Goal: Task Accomplishment & Management: Complete application form

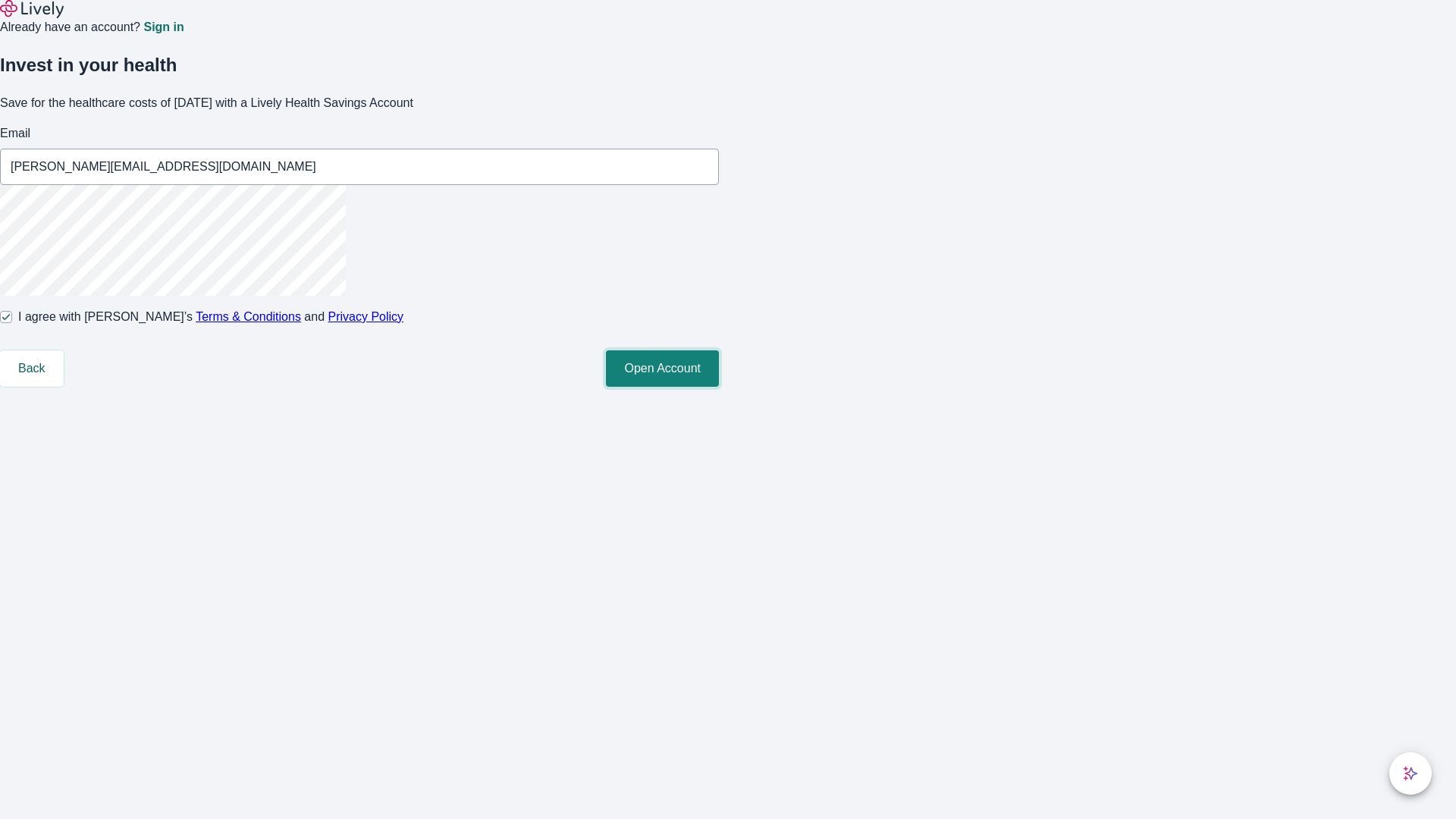
click at [718, 387] on button "Open Account" at bounding box center [662, 369] width 113 height 37
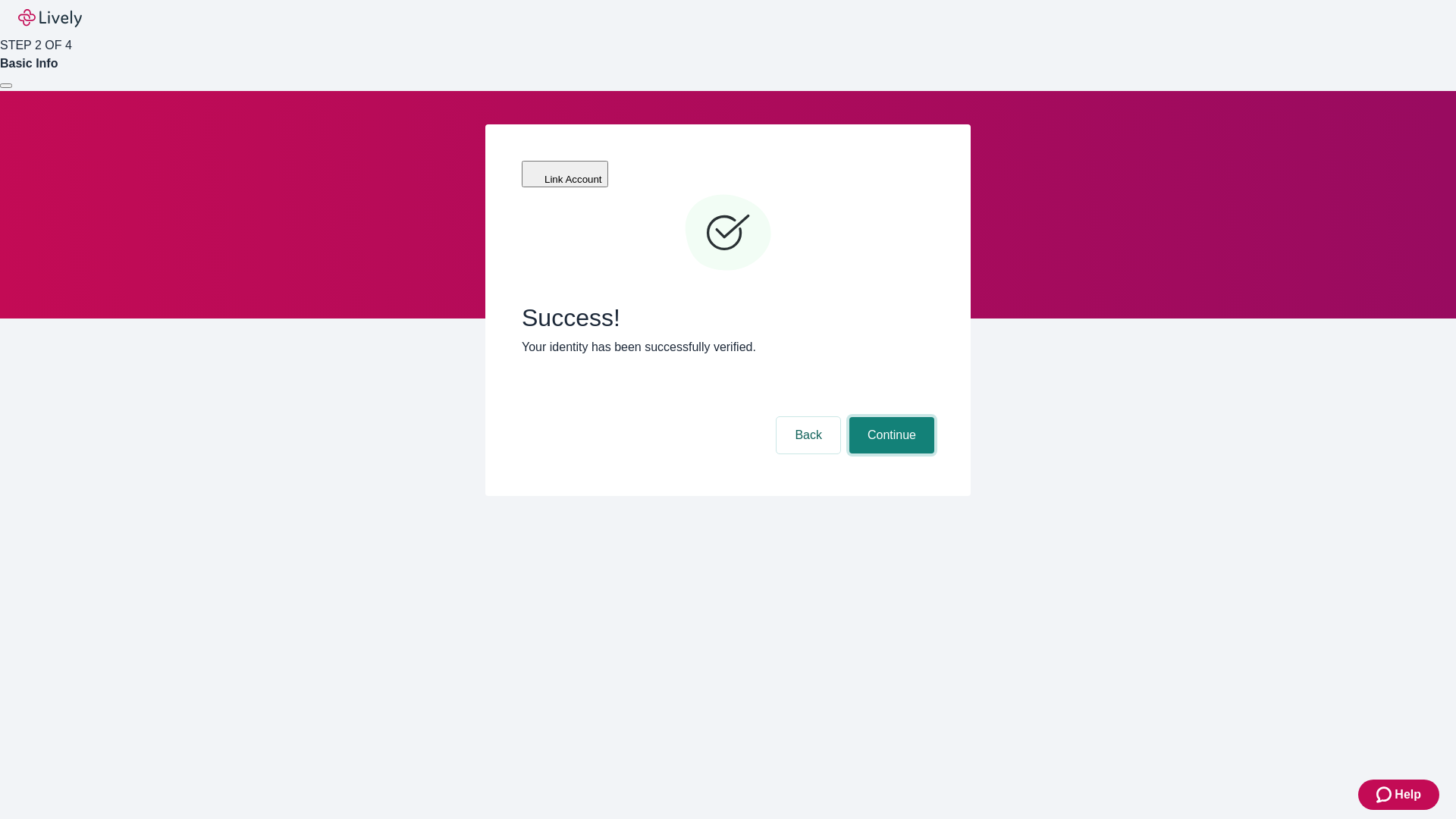
click at [890, 417] on button "Continue" at bounding box center [891, 435] width 85 height 37
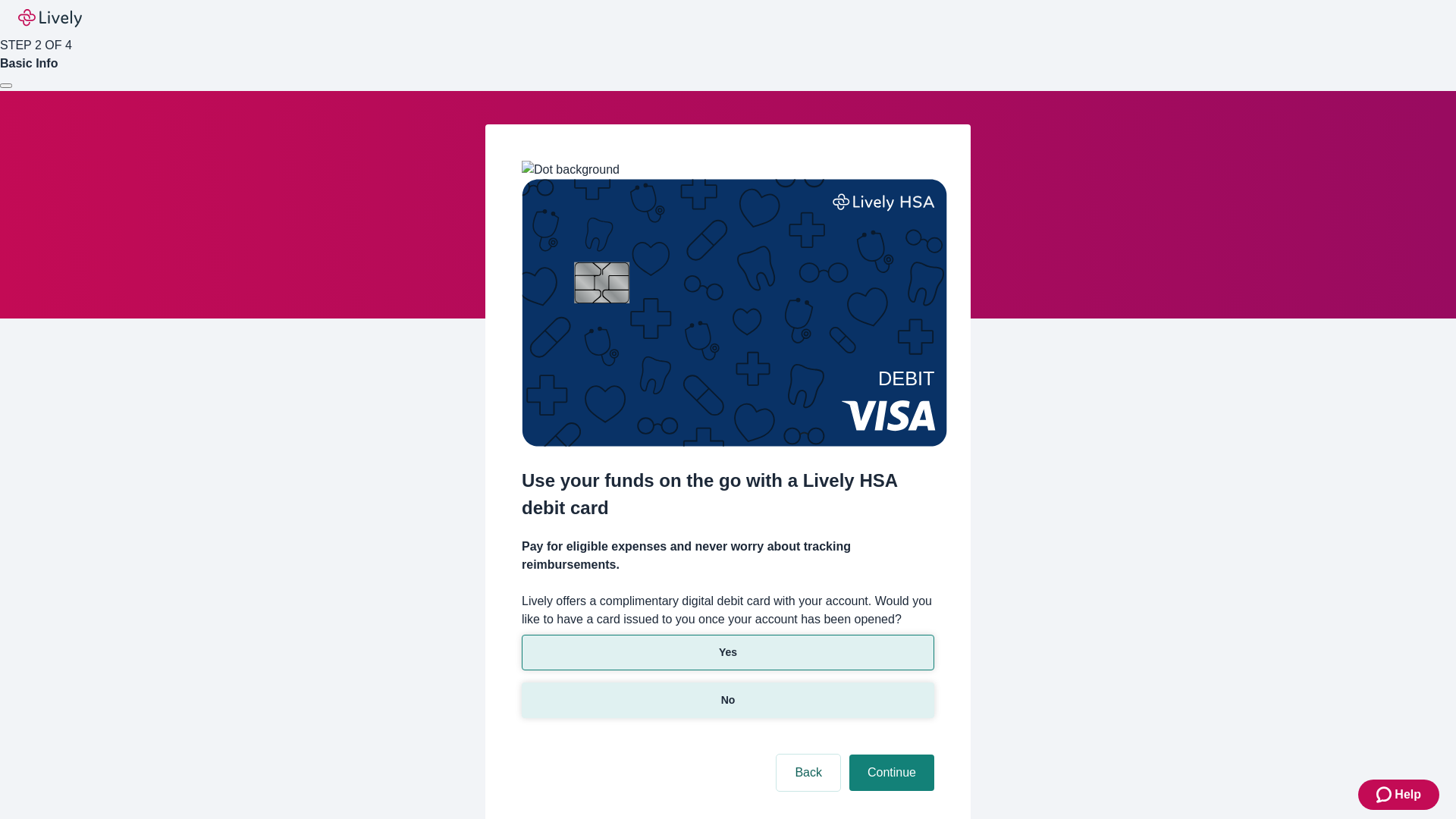
click at [727, 692] on p "No" at bounding box center [728, 699] width 14 height 16
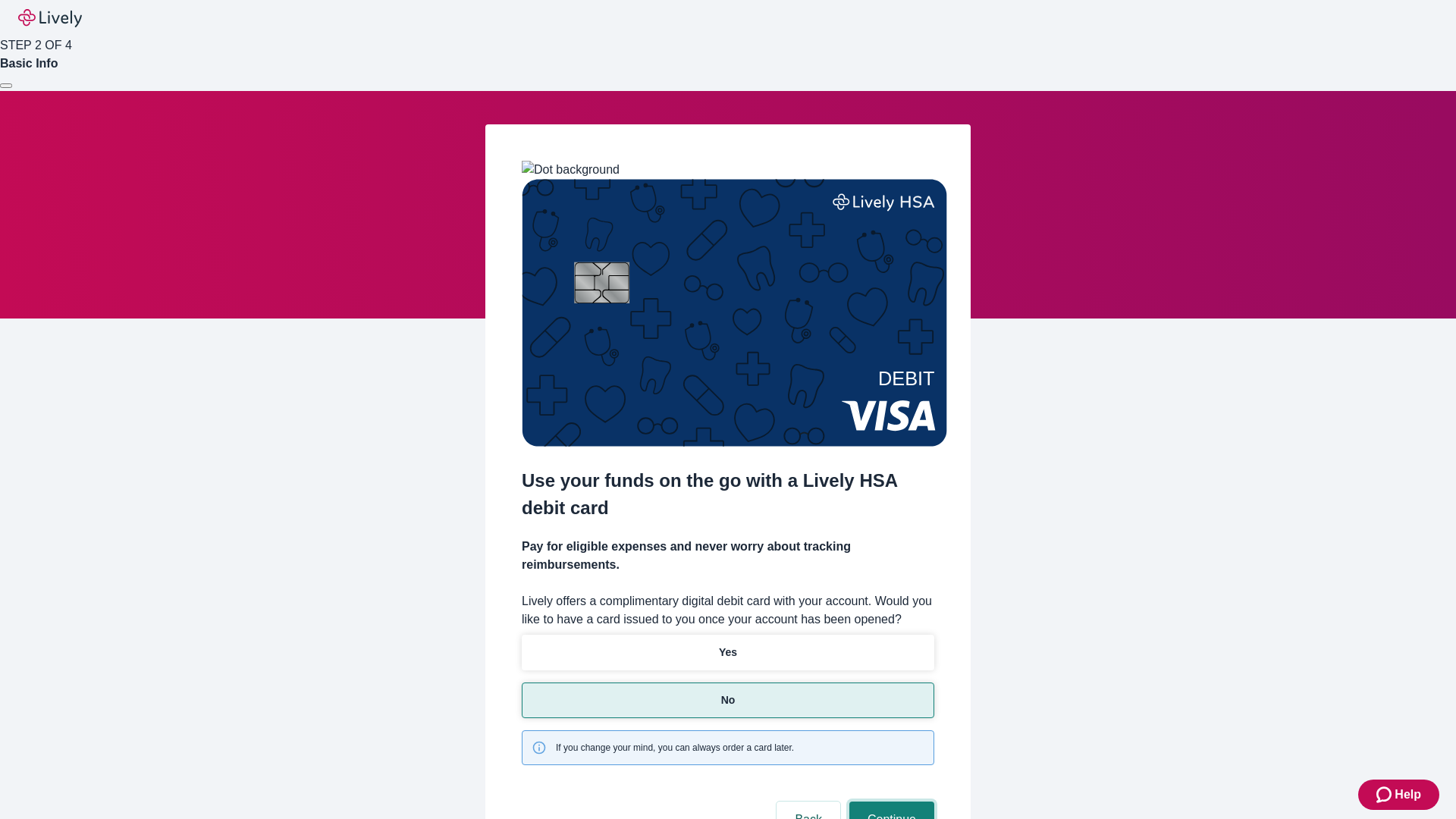
click at [890, 802] on button "Continue" at bounding box center [891, 820] width 85 height 37
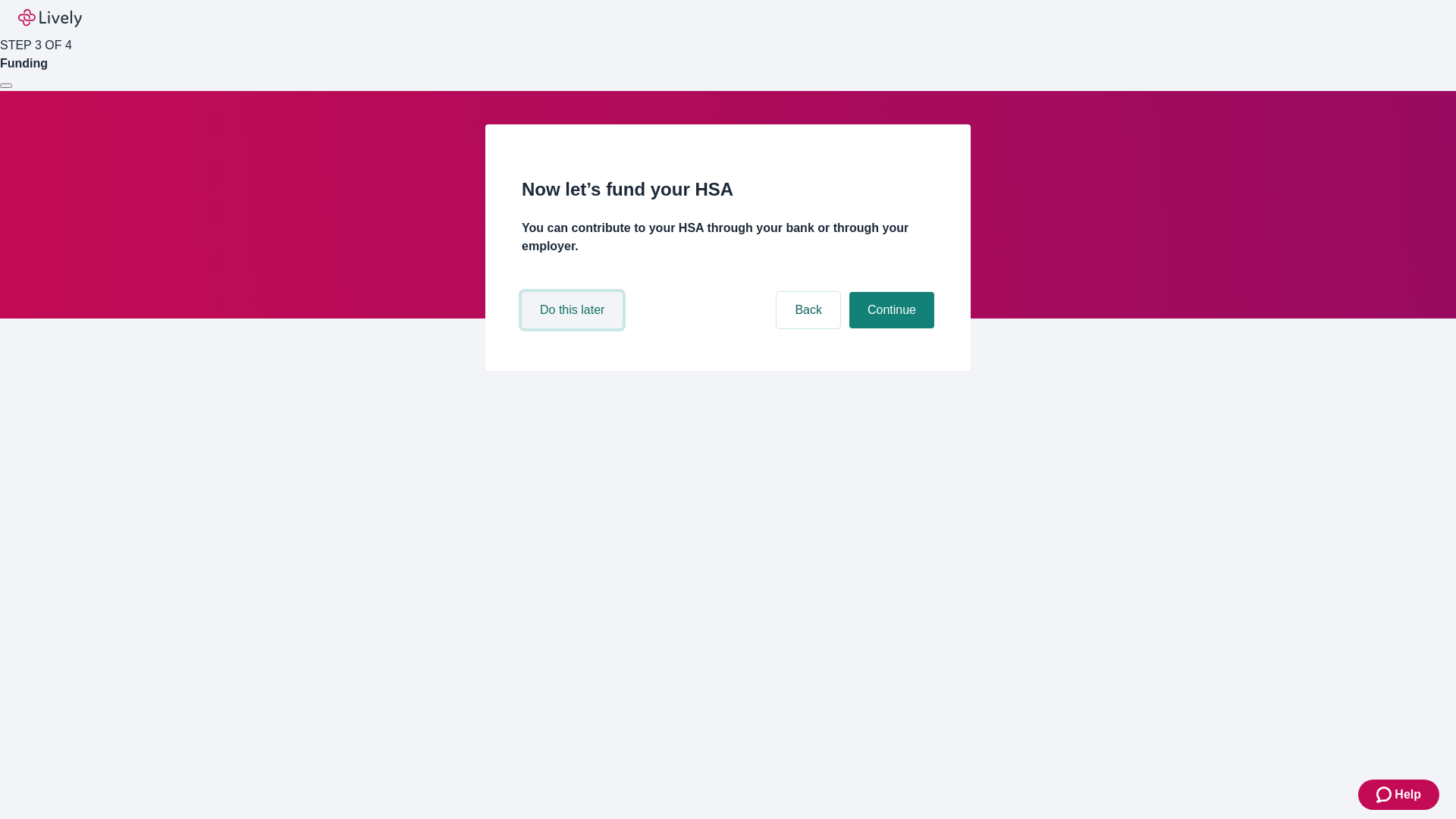
click at [574, 328] on button "Do this later" at bounding box center [571, 310] width 100 height 37
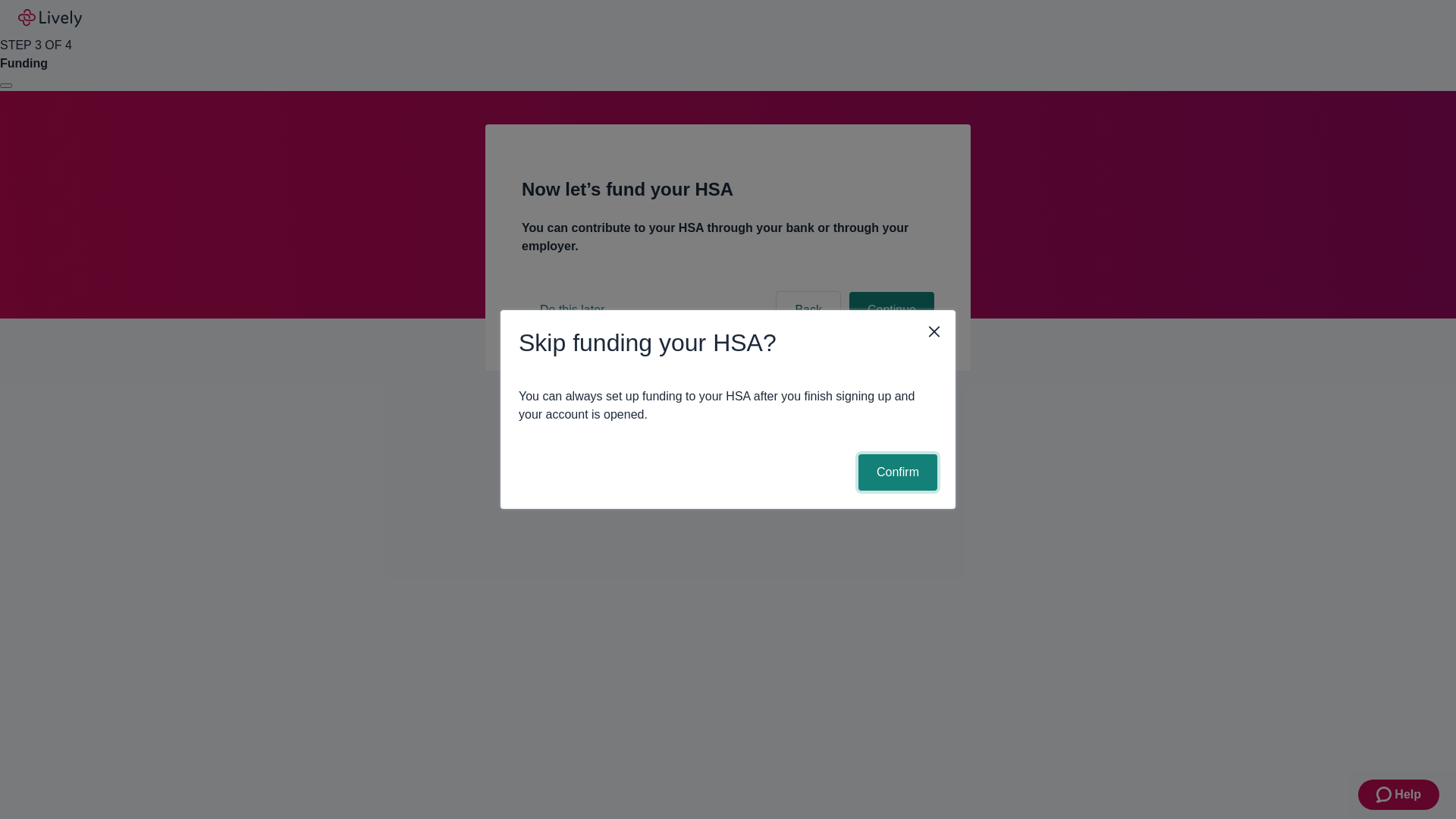
click at [895, 473] on button "Confirm" at bounding box center [897, 473] width 79 height 37
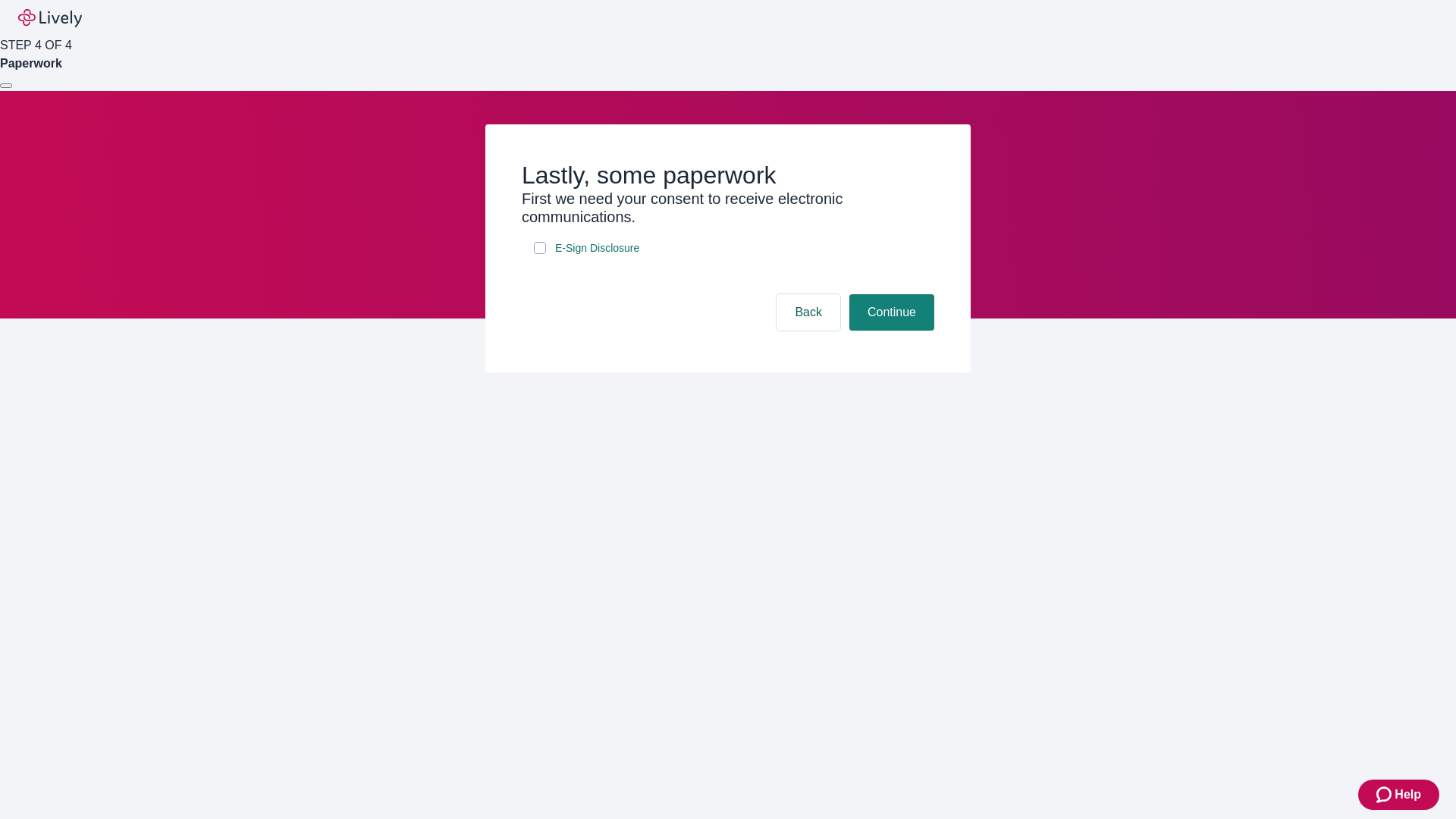
click at [540, 254] on input "E-Sign Disclosure" at bounding box center [540, 248] width 12 height 12
checkbox input "true"
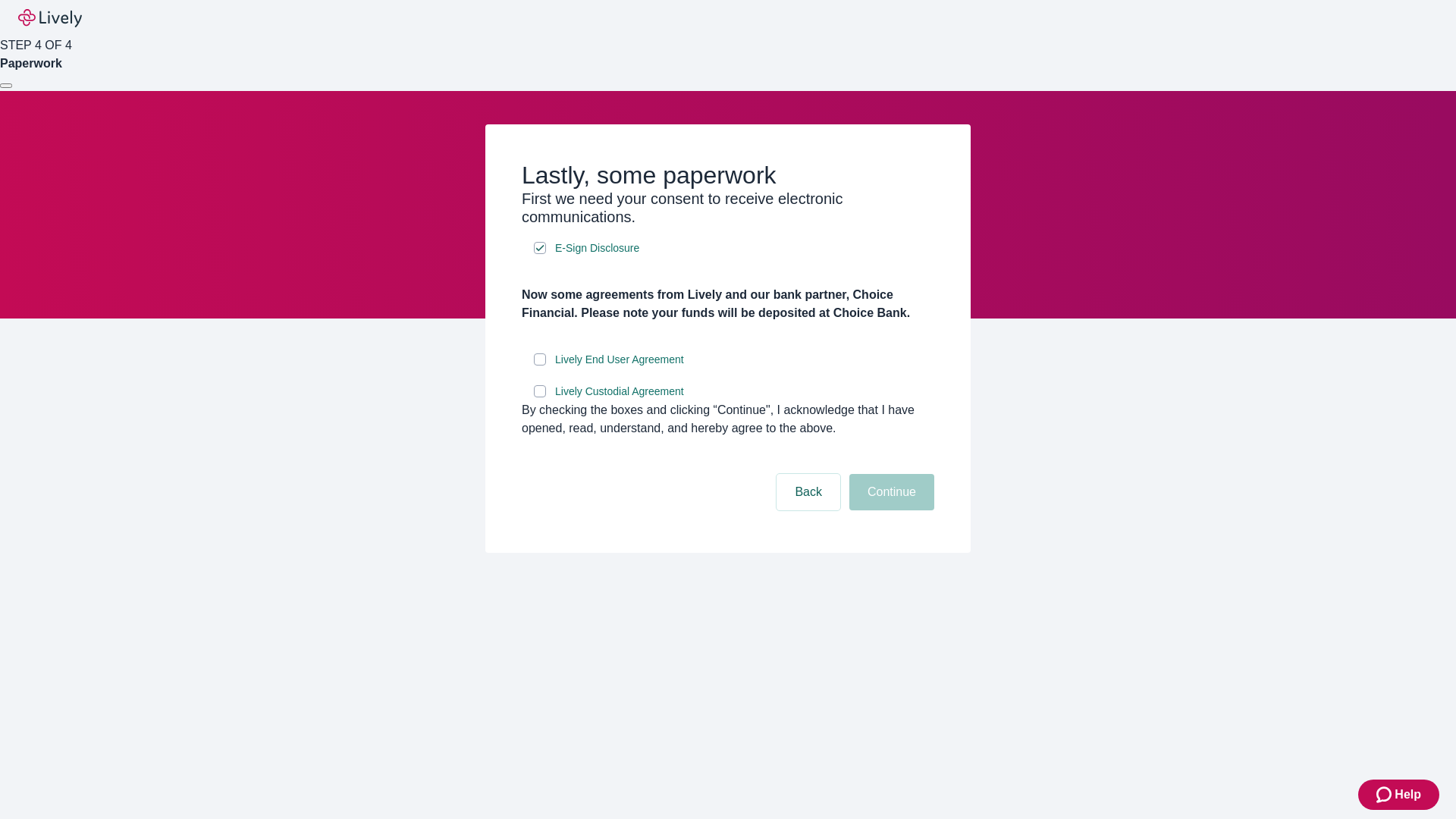
click at [540, 365] on input "Lively End User Agreement" at bounding box center [540, 359] width 12 height 12
checkbox input "true"
click at [540, 397] on input "Lively Custodial Agreement" at bounding box center [540, 391] width 12 height 12
checkbox input "true"
click at [890, 510] on button "Continue" at bounding box center [891, 493] width 85 height 37
